Goal: Find specific page/section

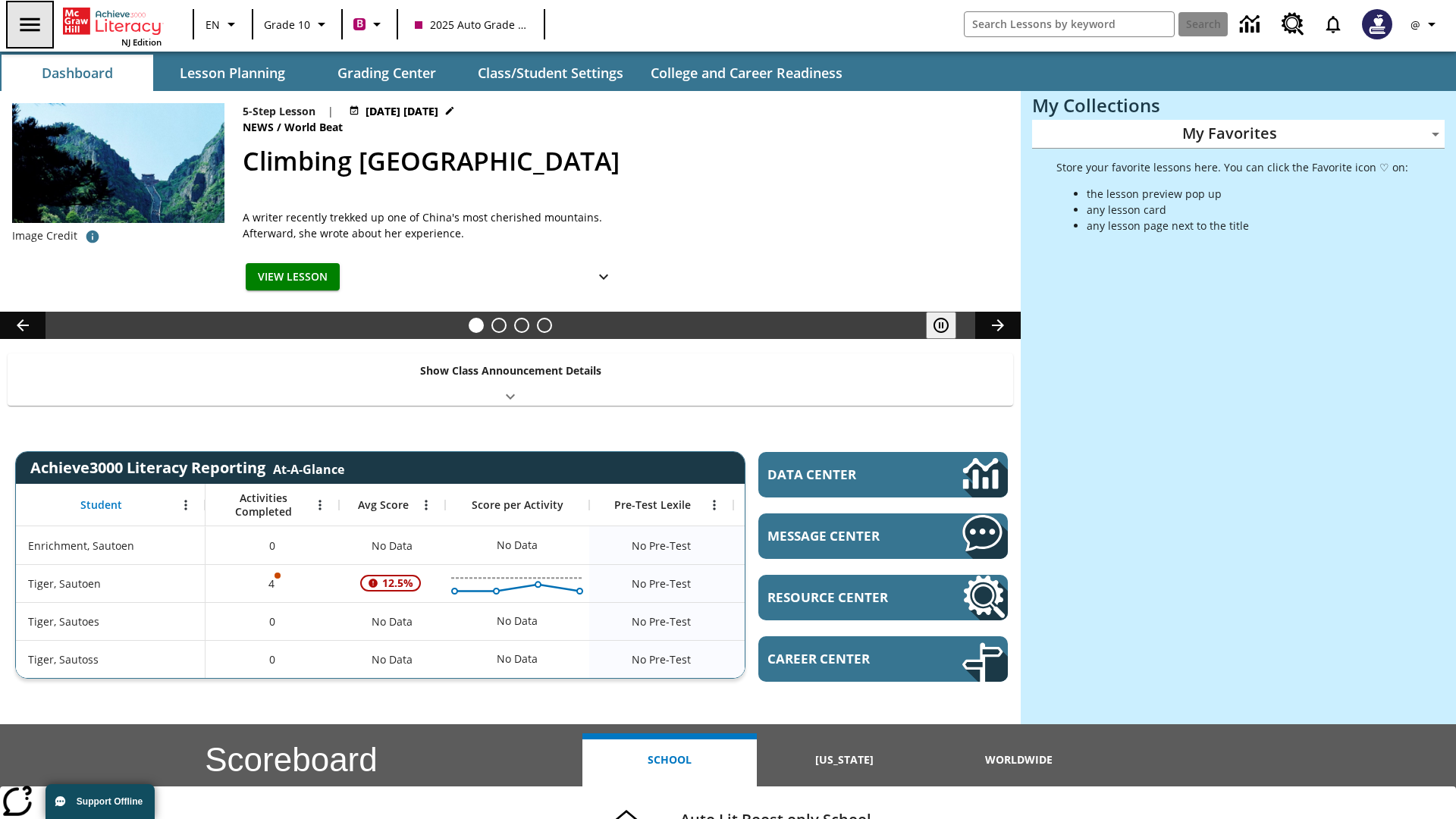
click at [28, 24] on icon "Open side menu" at bounding box center [30, 24] width 20 height 14
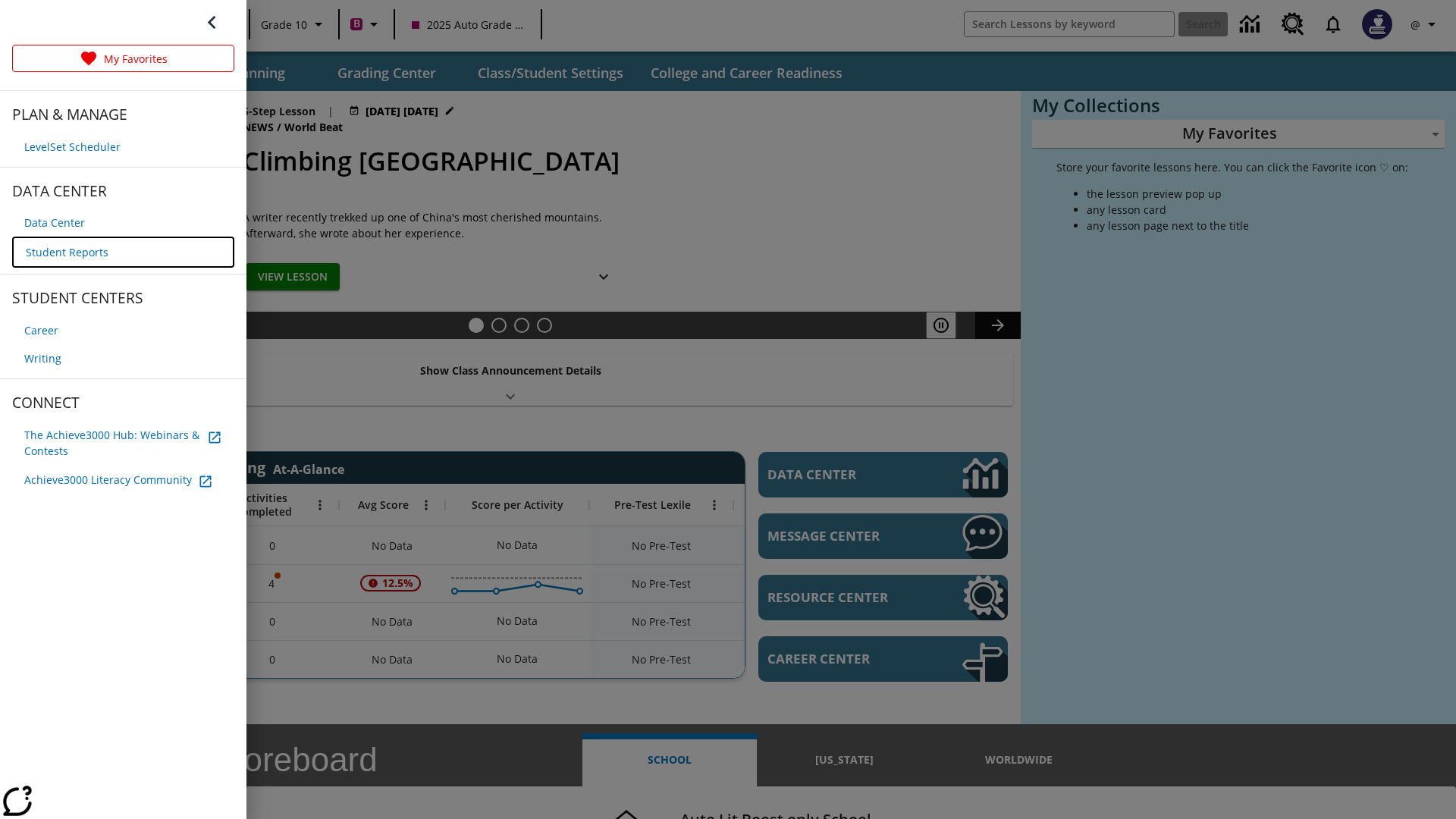
click at [66, 250] on span "Student Reports" at bounding box center [66, 252] width 82 height 16
